Goal: Task Accomplishment & Management: Use online tool/utility

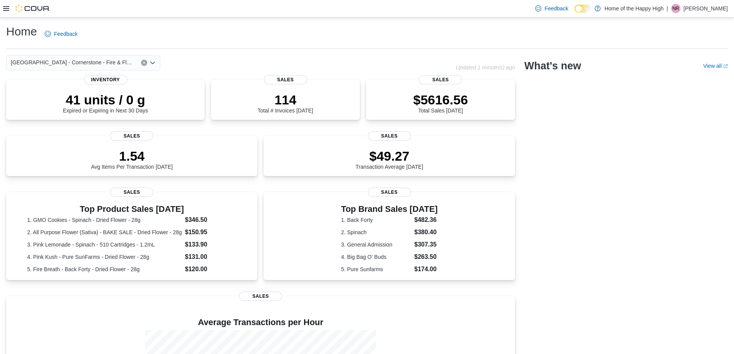
click at [6, 9] on icon at bounding box center [6, 8] width 6 height 5
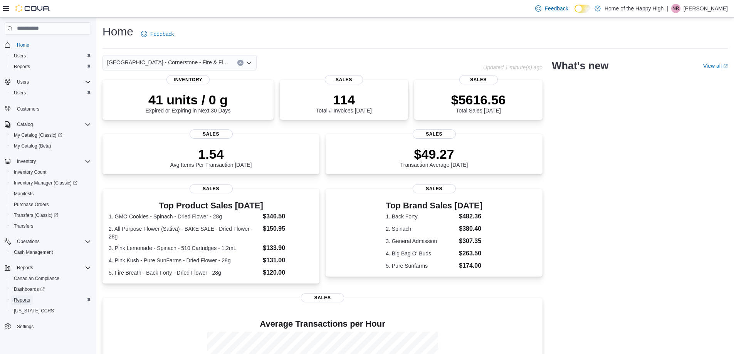
click at [32, 304] on link "Reports" at bounding box center [22, 299] width 22 height 9
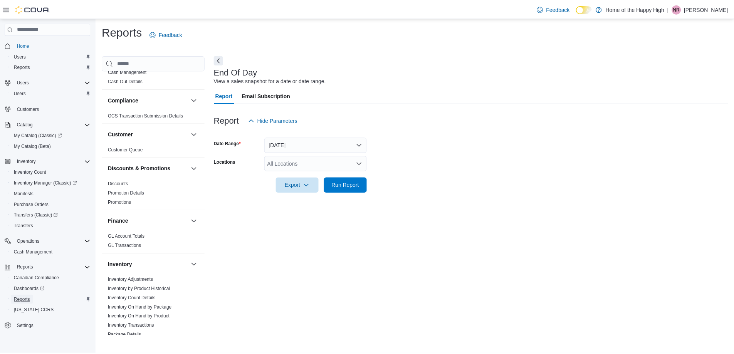
scroll to position [39, 0]
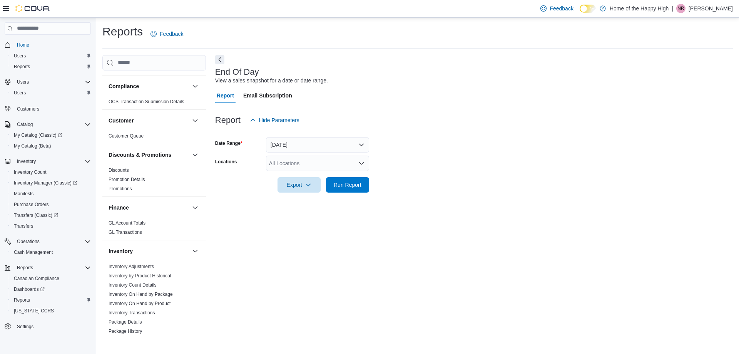
click at [326, 162] on div "All Locations" at bounding box center [317, 163] width 103 height 15
type input "***"
click at [327, 175] on span "[GEOGRAPHIC_DATA] - Cornerstone - Fire & Flower" at bounding box center [361, 177] width 127 height 8
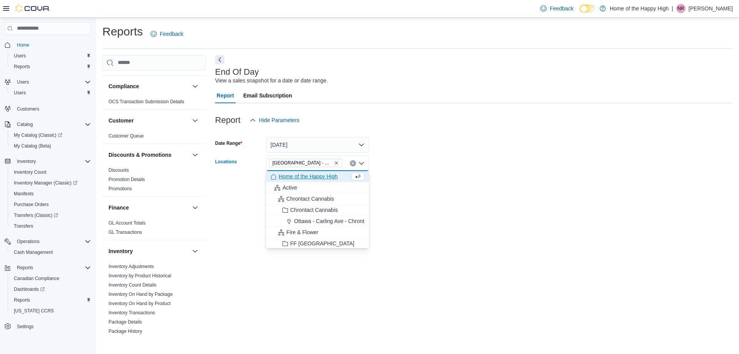
drag, startPoint x: 332, startPoint y: 306, endPoint x: 333, endPoint y: 281, distance: 25.4
click at [332, 306] on div "End Of Day View a sales snapshot for a date or date range. Report Email Subscri…" at bounding box center [474, 195] width 518 height 281
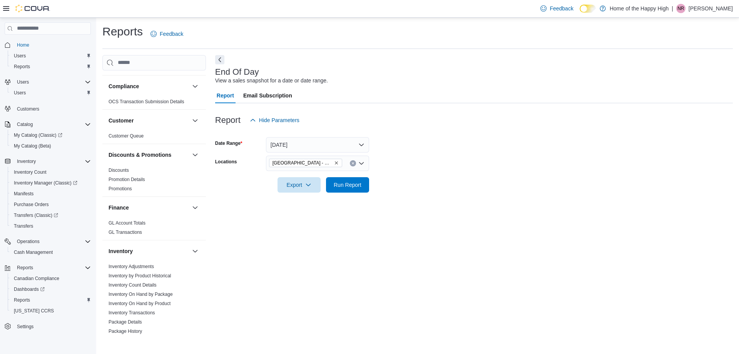
click at [343, 193] on div at bounding box center [474, 197] width 518 height 9
click at [344, 191] on span "Run Report" at bounding box center [348, 184] width 34 height 15
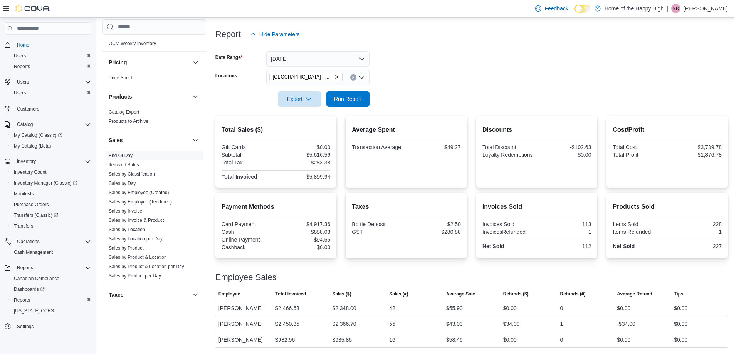
scroll to position [424, 0]
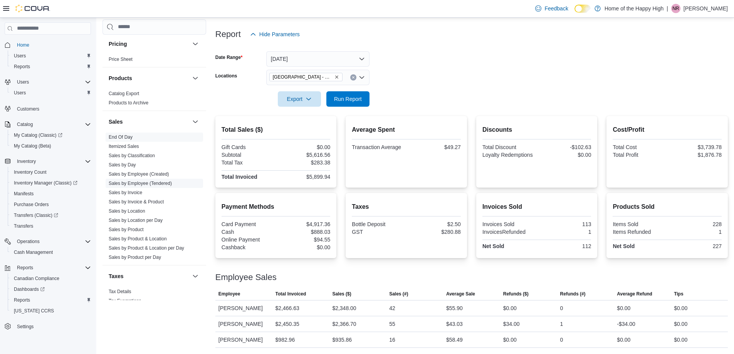
click at [150, 184] on link "Sales by Employee (Tendered)" at bounding box center [140, 183] width 63 height 5
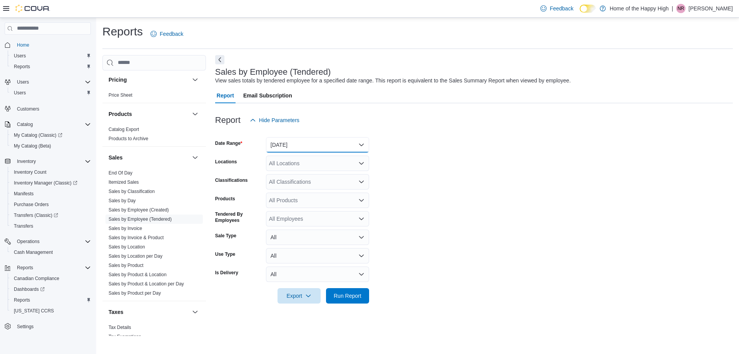
click at [316, 143] on button "[DATE]" at bounding box center [317, 144] width 103 height 15
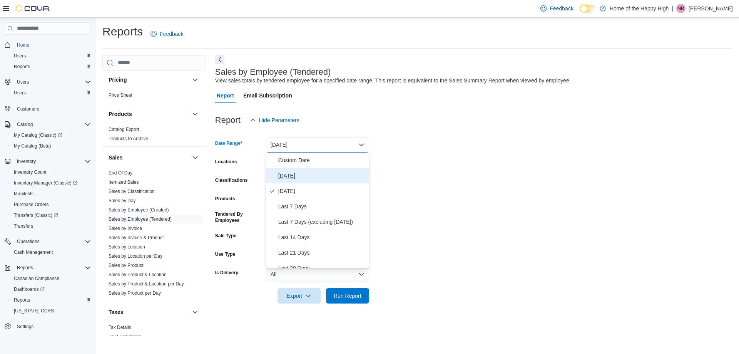
click at [290, 174] on span "[DATE]" at bounding box center [322, 175] width 88 height 9
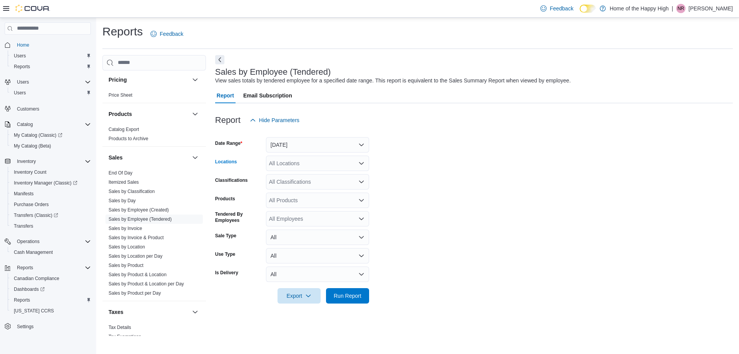
click at [317, 166] on div "All Locations" at bounding box center [317, 163] width 103 height 15
type input "***"
click at [337, 173] on span "[GEOGRAPHIC_DATA] - Cornerstone - Fire & Flower" at bounding box center [361, 177] width 127 height 8
click at [359, 313] on div "Sales by Employee (Tendered) View sales totals by tendered employee for a speci…" at bounding box center [474, 195] width 518 height 281
click at [354, 301] on span "Run Report" at bounding box center [348, 295] width 34 height 15
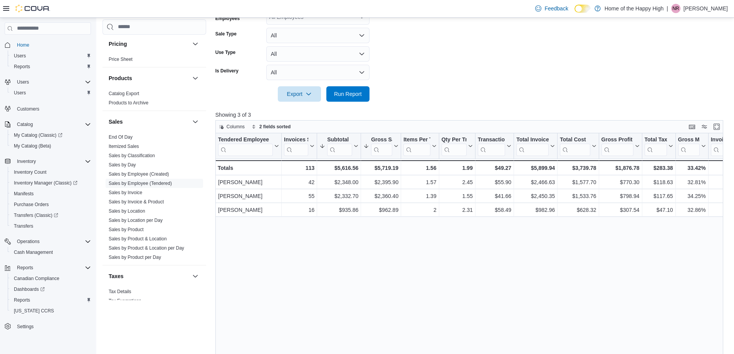
scroll to position [180, 0]
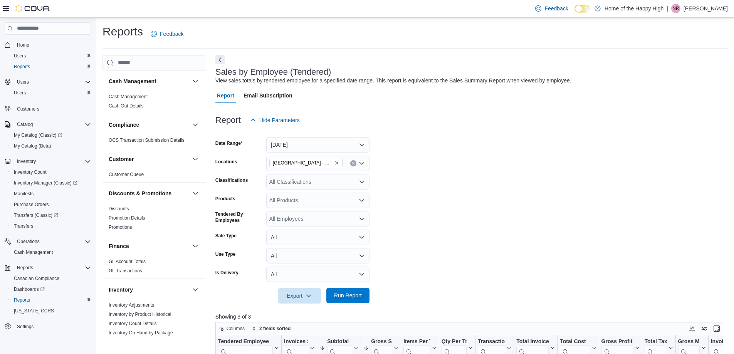
click at [362, 297] on span "Run Report" at bounding box center [348, 295] width 34 height 15
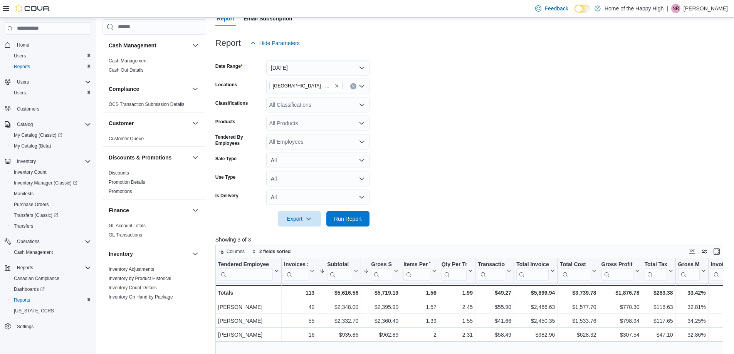
scroll to position [231, 0]
